Goal: Book appointment/travel/reservation

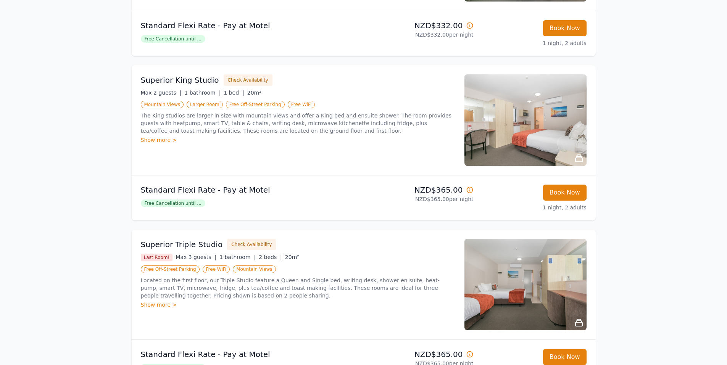
scroll to position [191, 0]
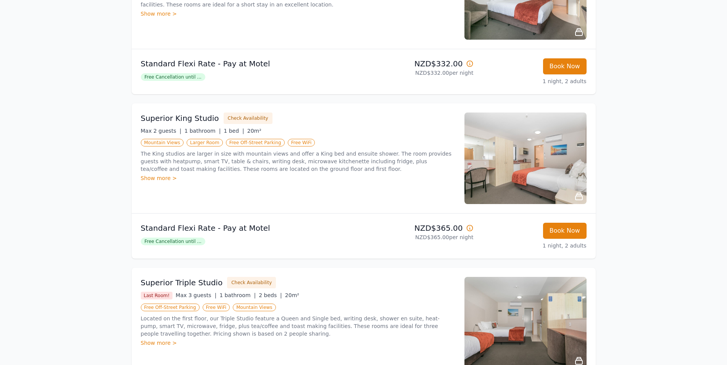
click at [158, 179] on div "Show more >" at bounding box center [298, 178] width 315 height 8
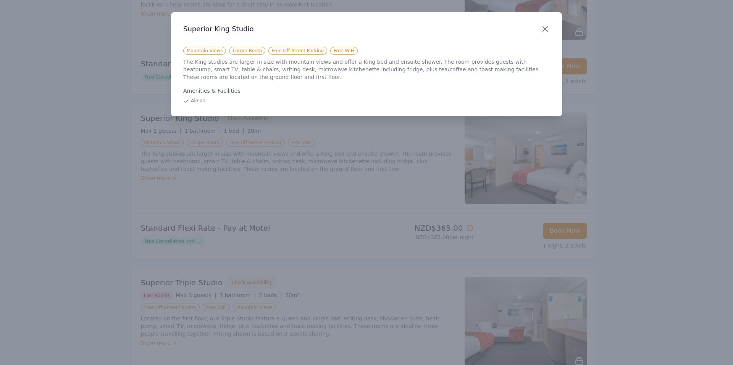
click at [546, 28] on icon "button" at bounding box center [545, 29] width 5 height 5
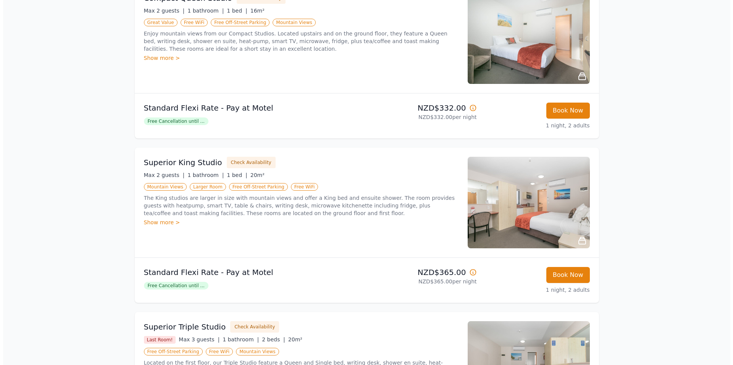
scroll to position [153, 0]
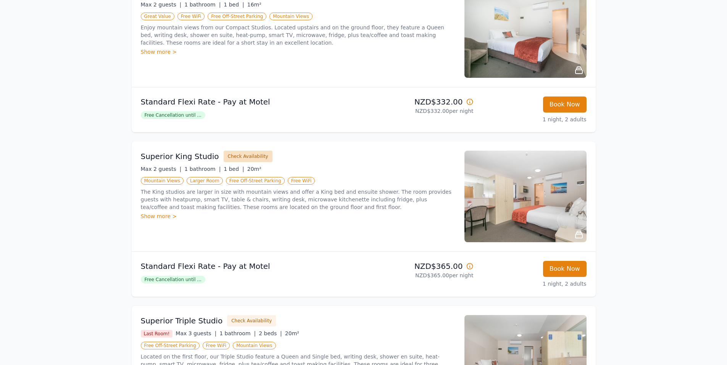
click at [235, 156] on button "Check Availability" at bounding box center [248, 156] width 49 height 11
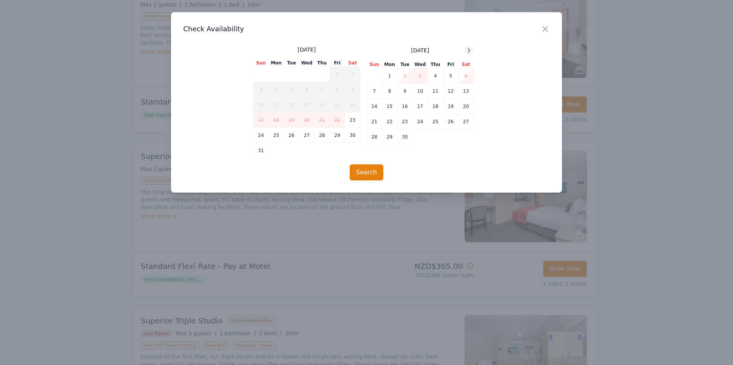
click at [472, 52] on icon at bounding box center [469, 50] width 6 height 6
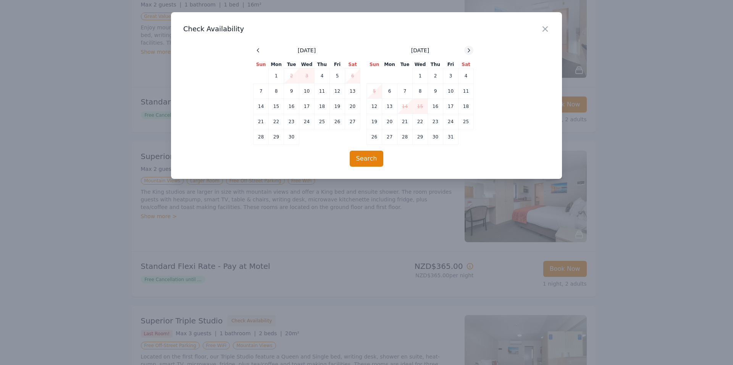
click at [472, 52] on icon at bounding box center [469, 50] width 6 height 6
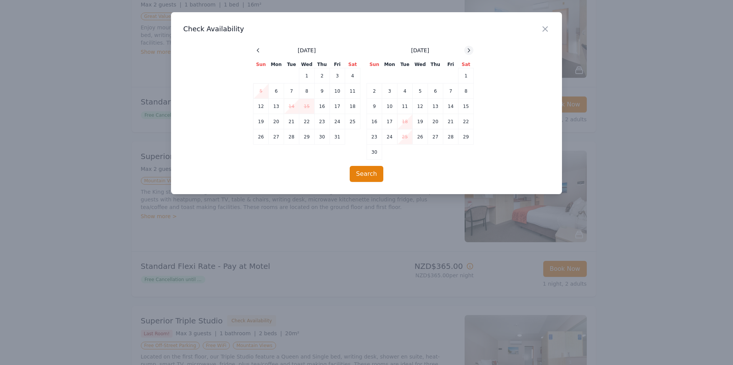
click at [472, 52] on icon at bounding box center [469, 50] width 6 height 6
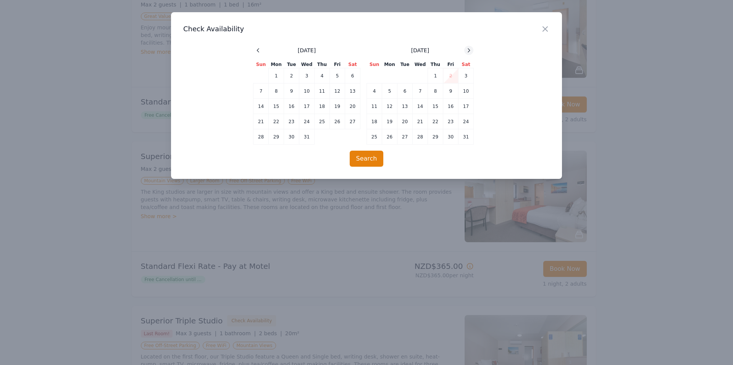
click at [472, 52] on icon at bounding box center [469, 50] width 6 height 6
click at [464, 77] on td "7" at bounding box center [466, 75] width 15 height 15
click at [358, 153] on button "Search" at bounding box center [367, 159] width 34 height 16
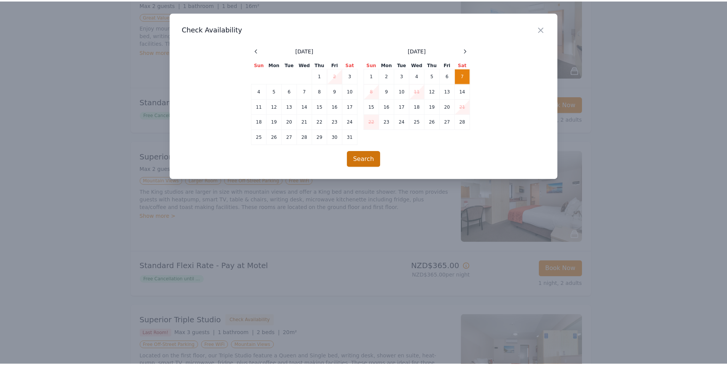
scroll to position [37, 0]
